Goal: Information Seeking & Learning: Find specific fact

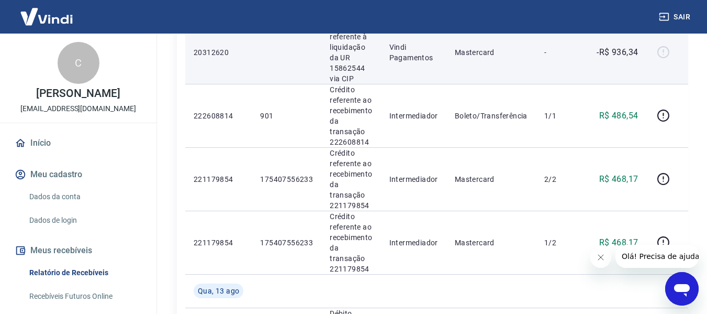
scroll to position [419, 0]
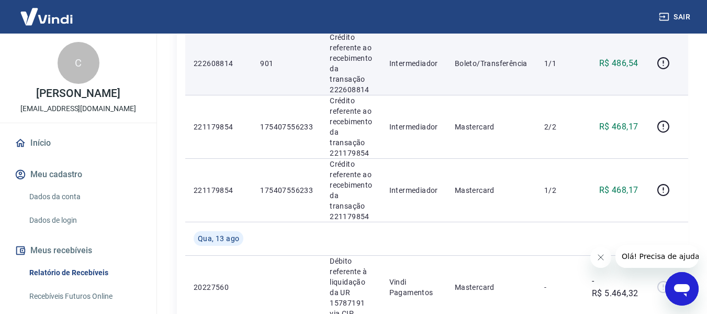
click at [280, 65] on p "901" at bounding box center [286, 63] width 53 height 10
click at [278, 65] on p "901" at bounding box center [286, 63] width 53 height 10
click at [267, 62] on p "901" at bounding box center [286, 63] width 53 height 10
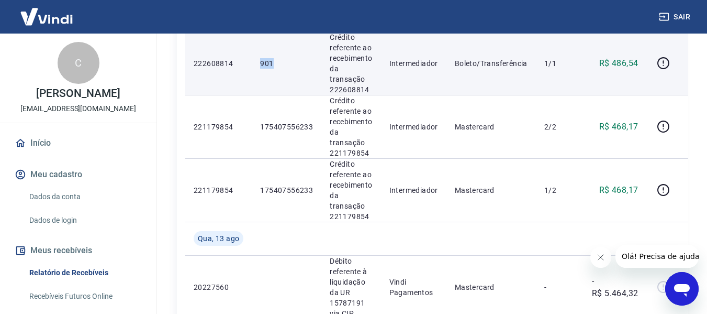
copy p "901"
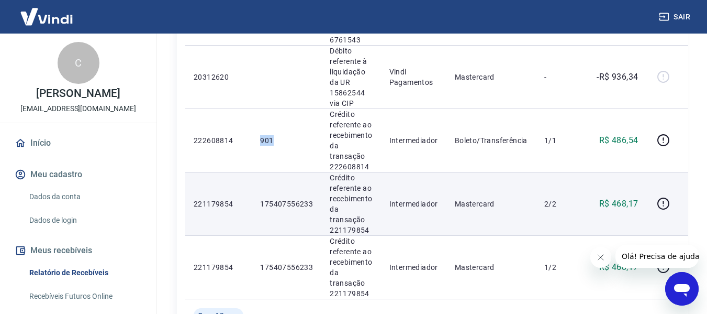
scroll to position [366, 0]
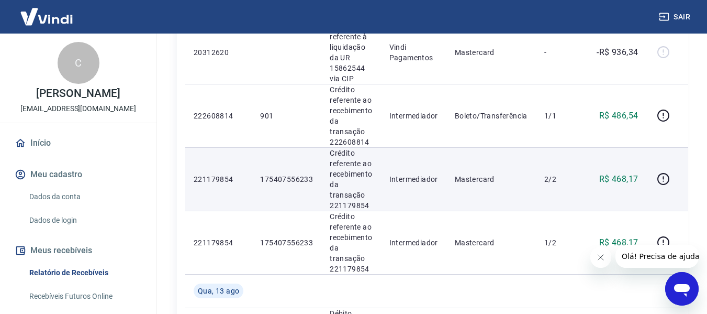
click at [279, 177] on p "175407556233" at bounding box center [286, 179] width 53 height 10
copy p "175407556233"
